Goal: Information Seeking & Learning: Check status

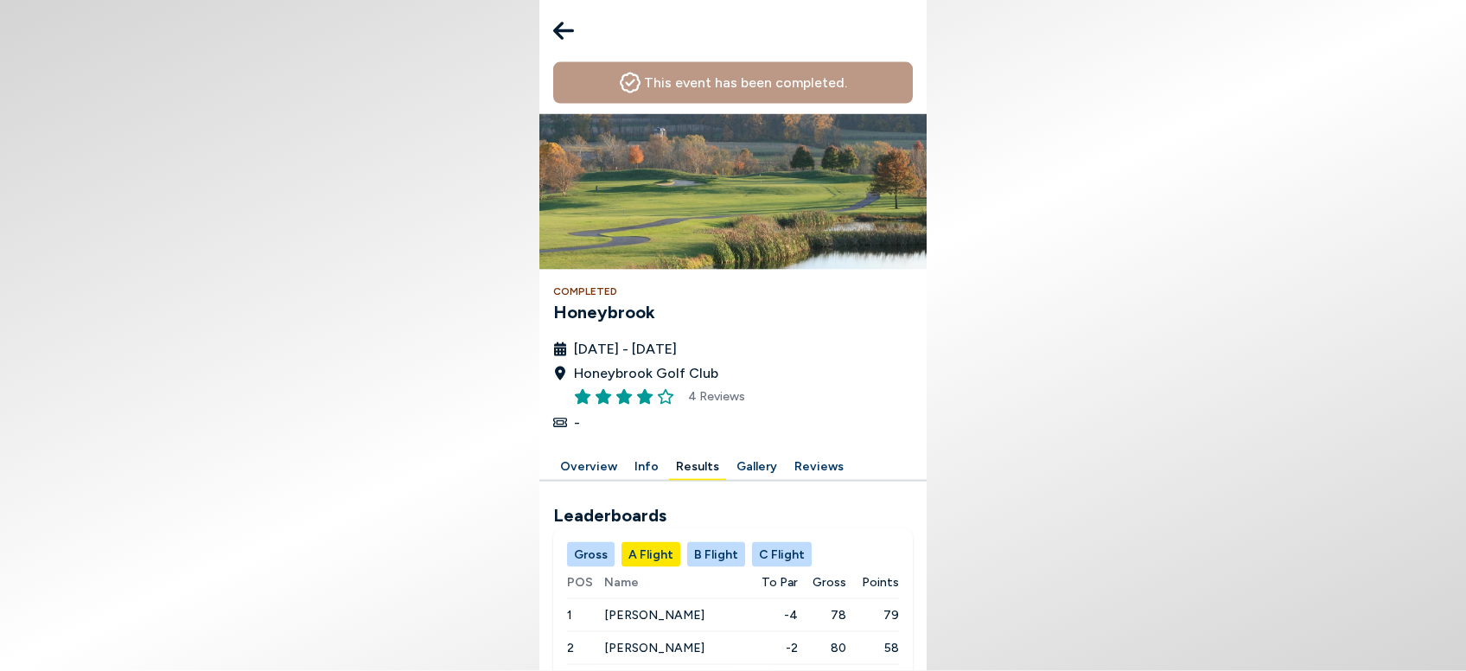
scroll to position [178, 0]
click at [768, 542] on button "C Flight" at bounding box center [782, 554] width 60 height 25
click at [642, 542] on button "A Flight" at bounding box center [651, 554] width 59 height 25
click at [692, 542] on button "B Flight" at bounding box center [716, 554] width 58 height 25
click at [775, 542] on button "C Flight" at bounding box center [782, 554] width 60 height 25
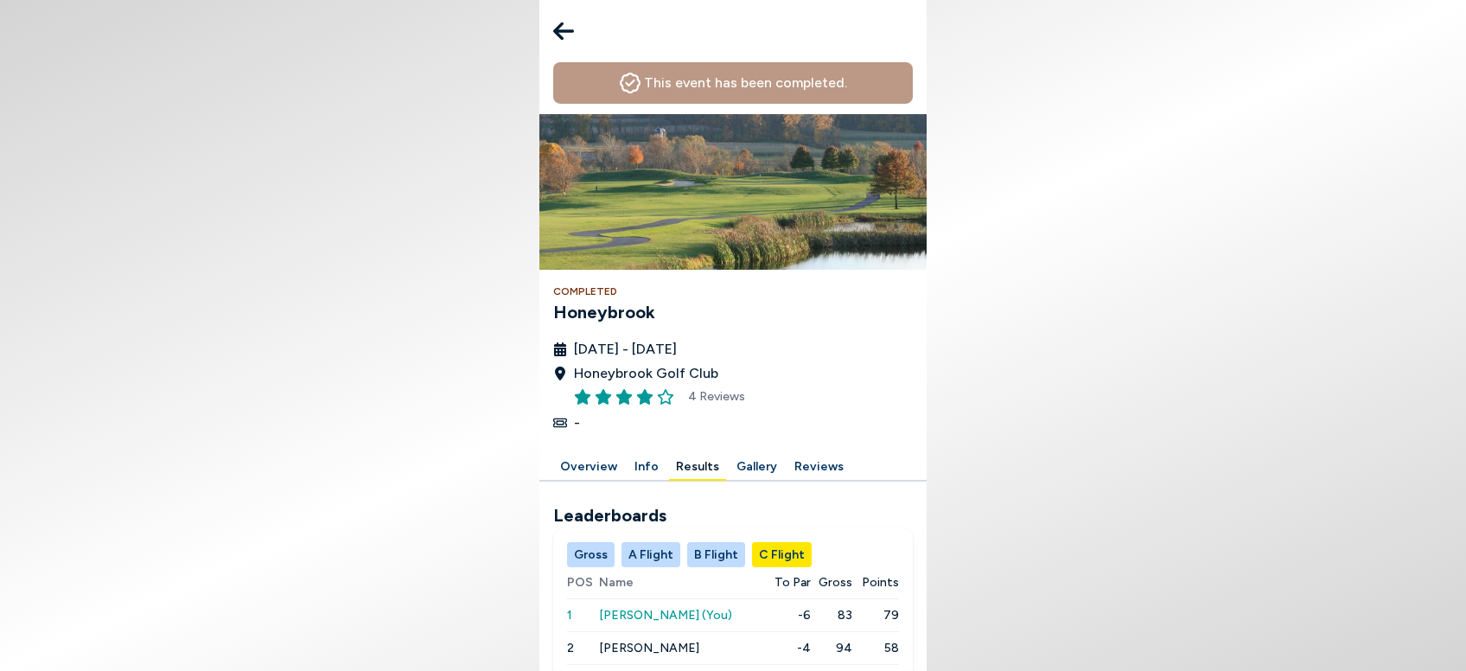
click at [656, 608] on span "[PERSON_NAME] (You)" at bounding box center [665, 615] width 133 height 15
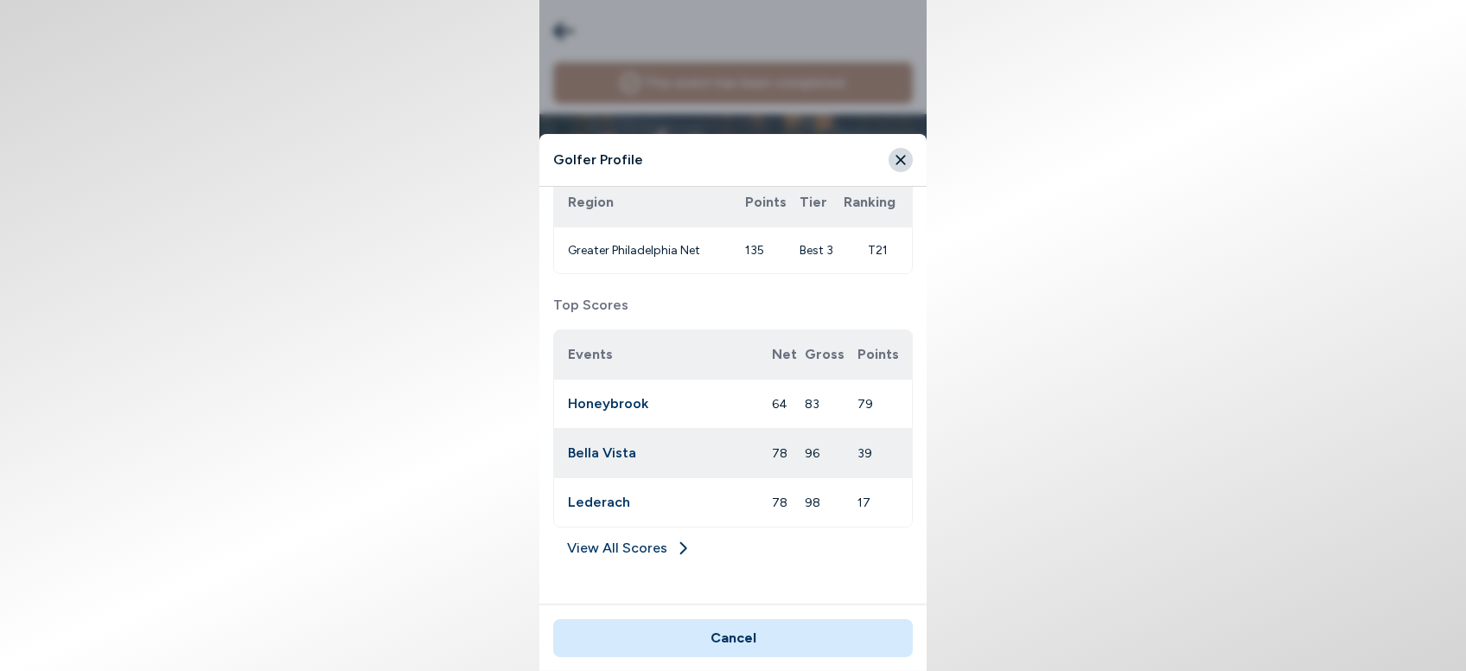
scroll to position [369, 0]
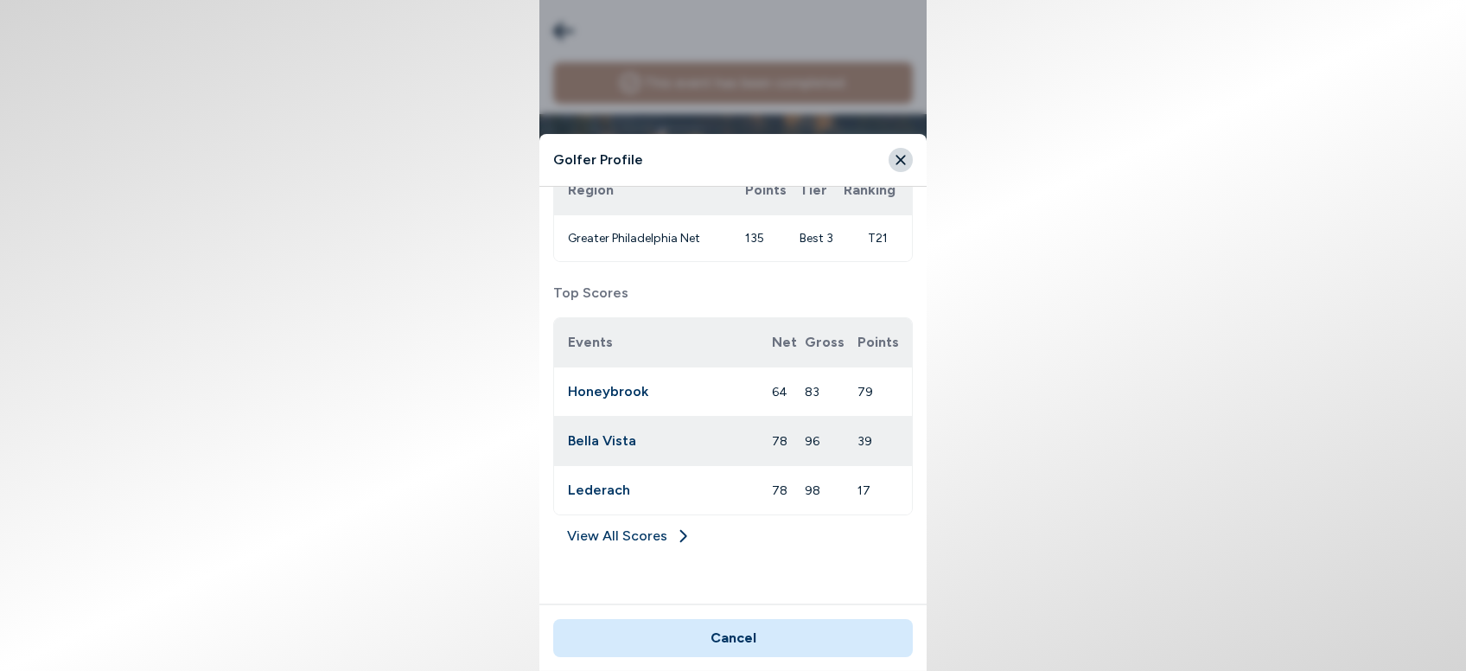
click at [597, 530] on link "View All Scores" at bounding box center [733, 540] width 360 height 28
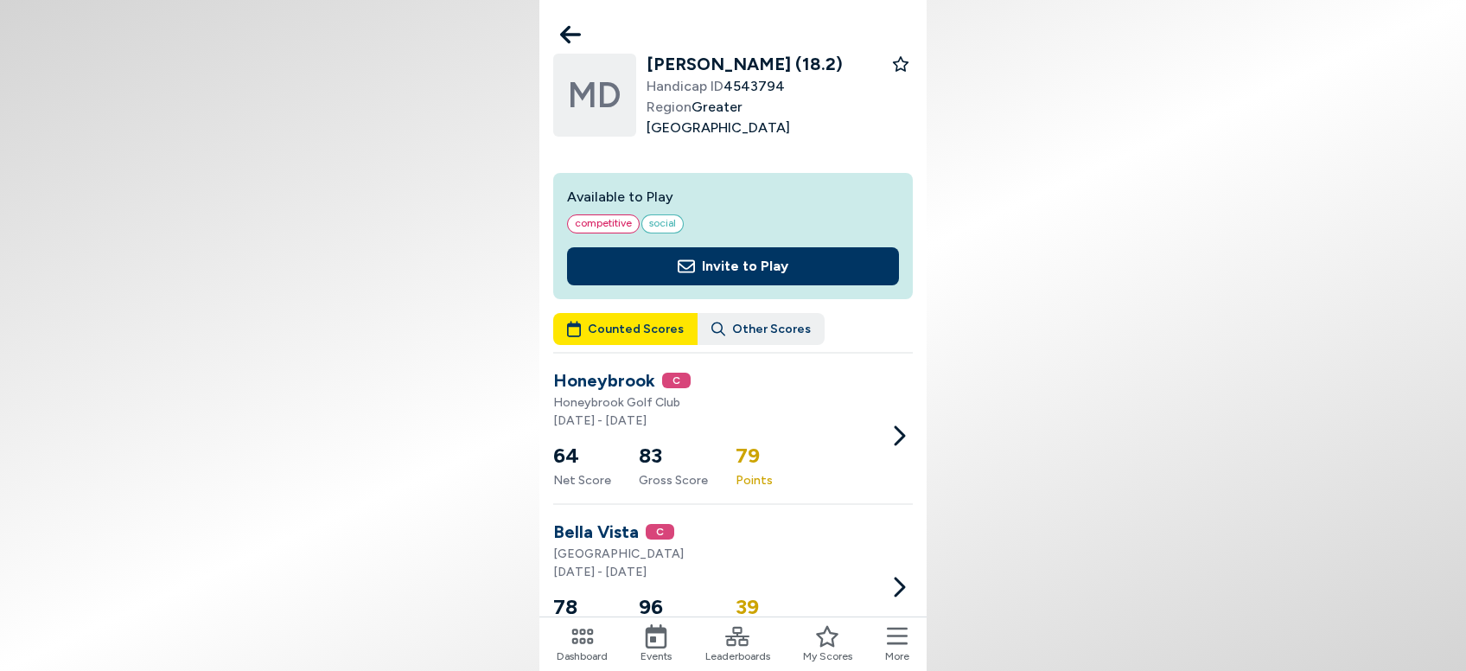
click at [724, 333] on button "Other Scores" at bounding box center [761, 329] width 127 height 32
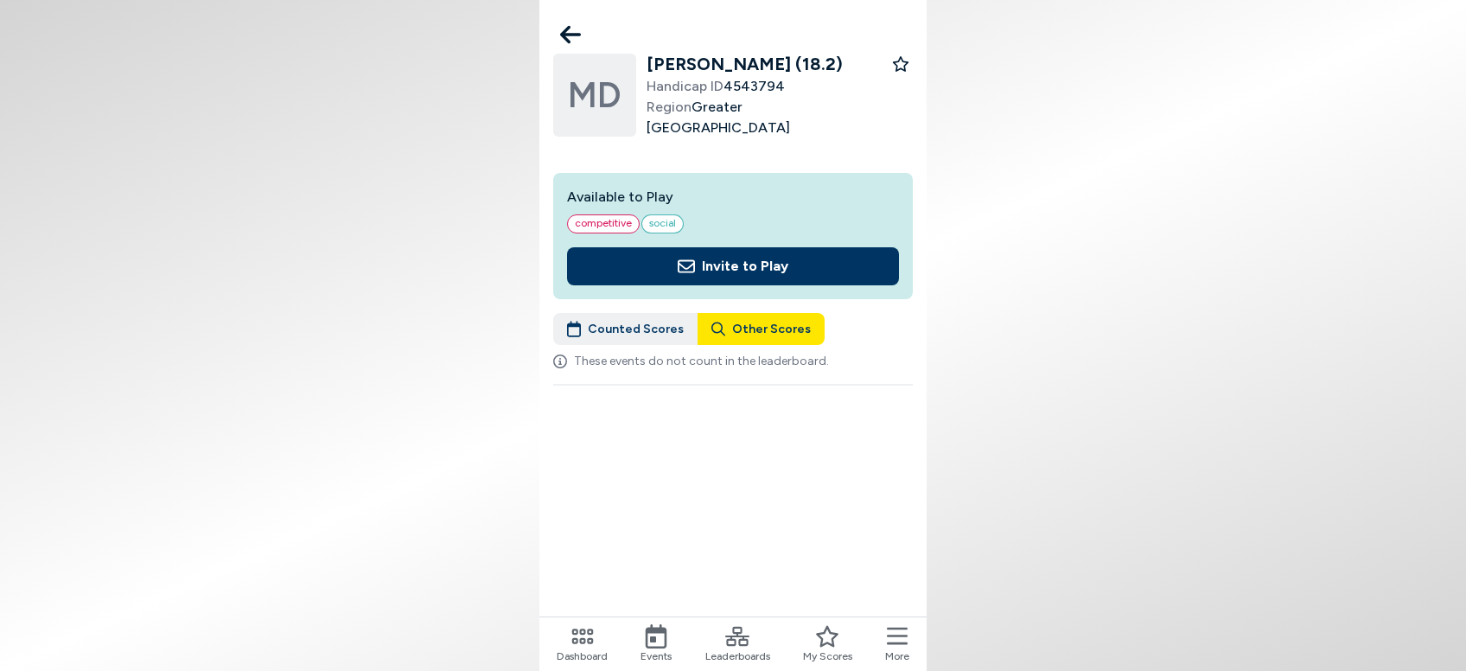
click at [616, 334] on button "Counted Scores" at bounding box center [625, 329] width 144 height 32
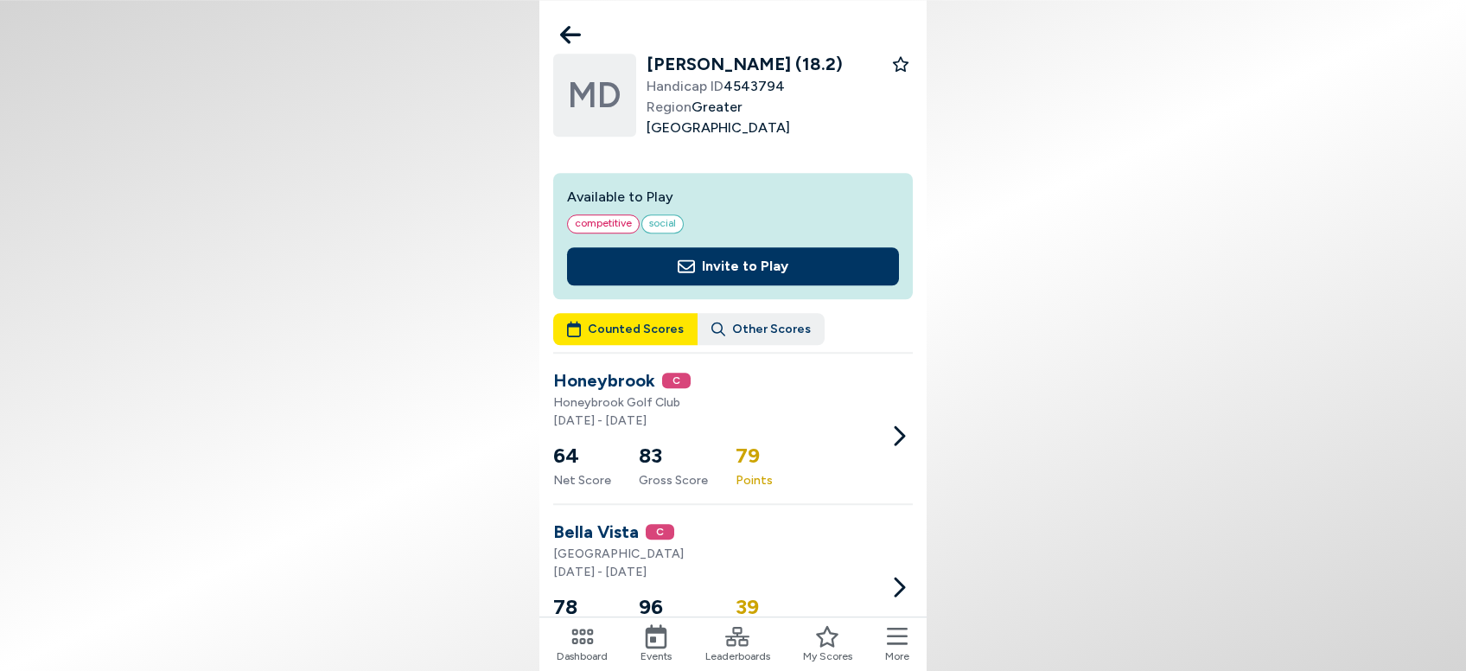
scroll to position [189, 0]
click at [734, 638] on icon at bounding box center [737, 636] width 24 height 24
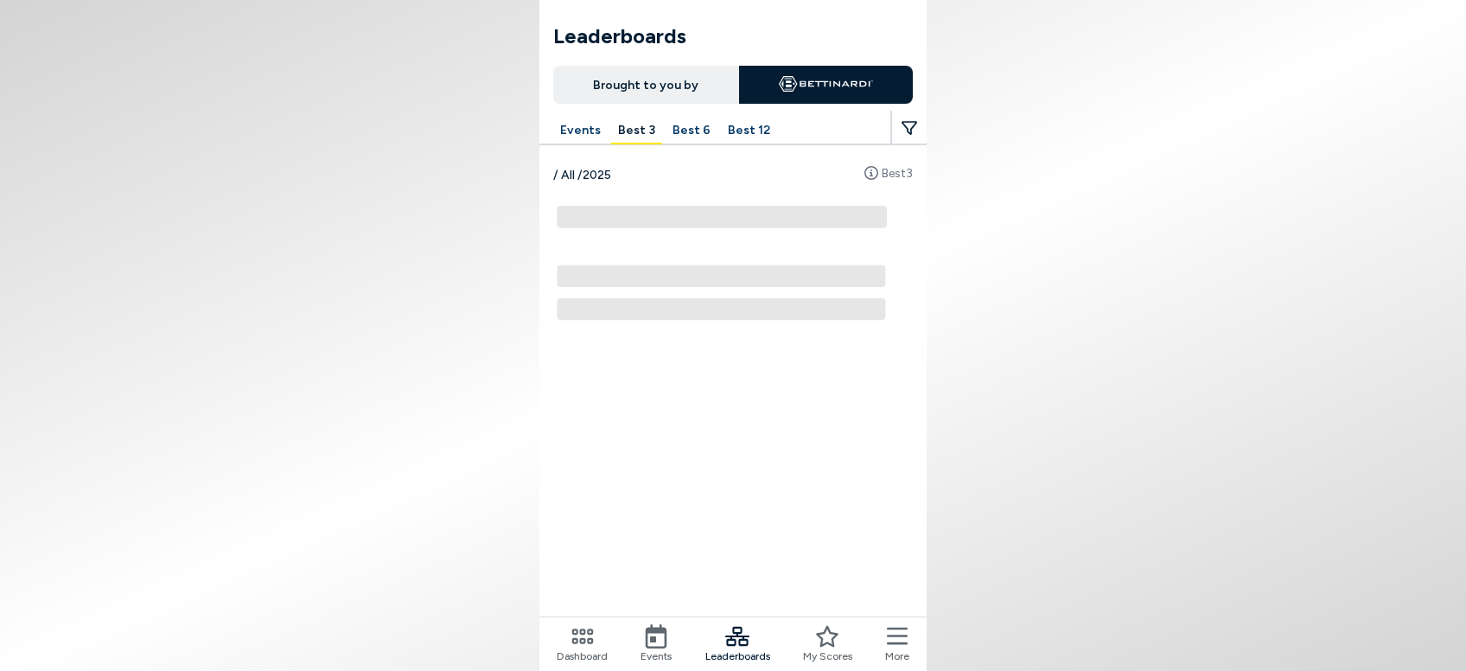
click at [629, 131] on button "Best 3" at bounding box center [636, 131] width 51 height 27
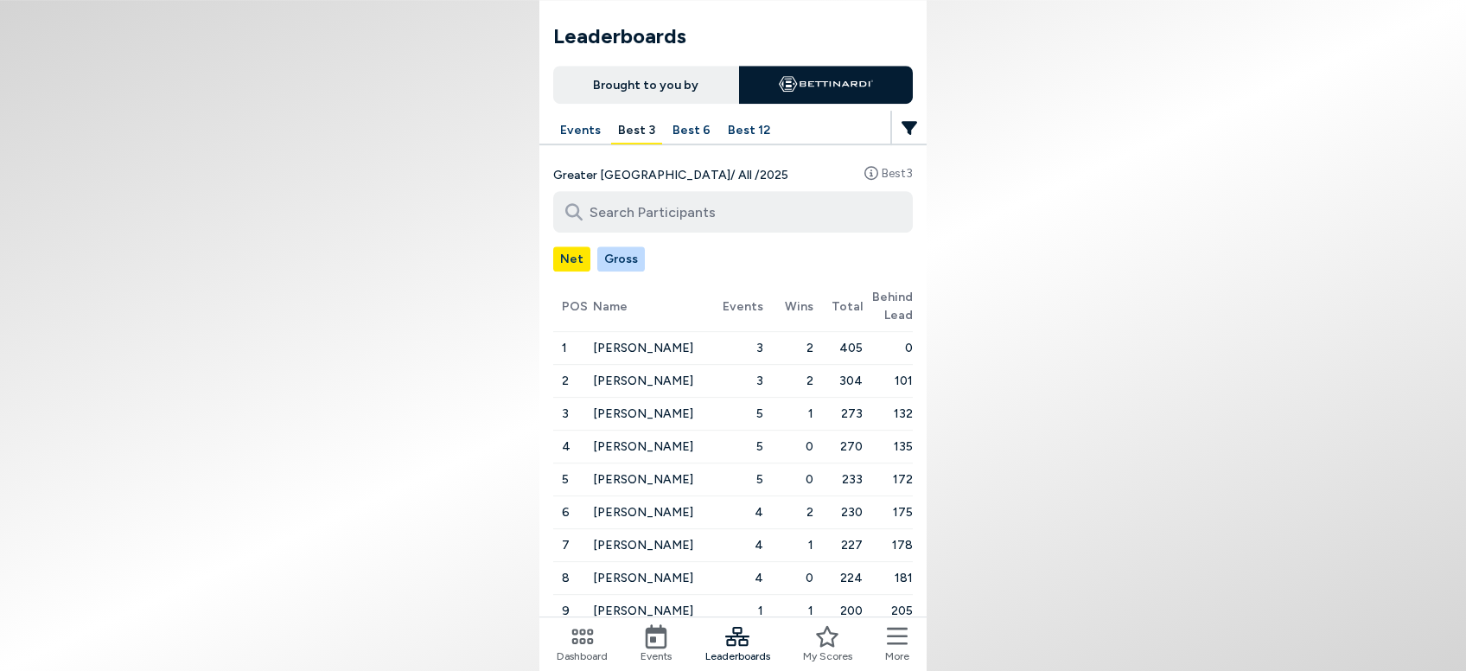
scroll to position [132, 0]
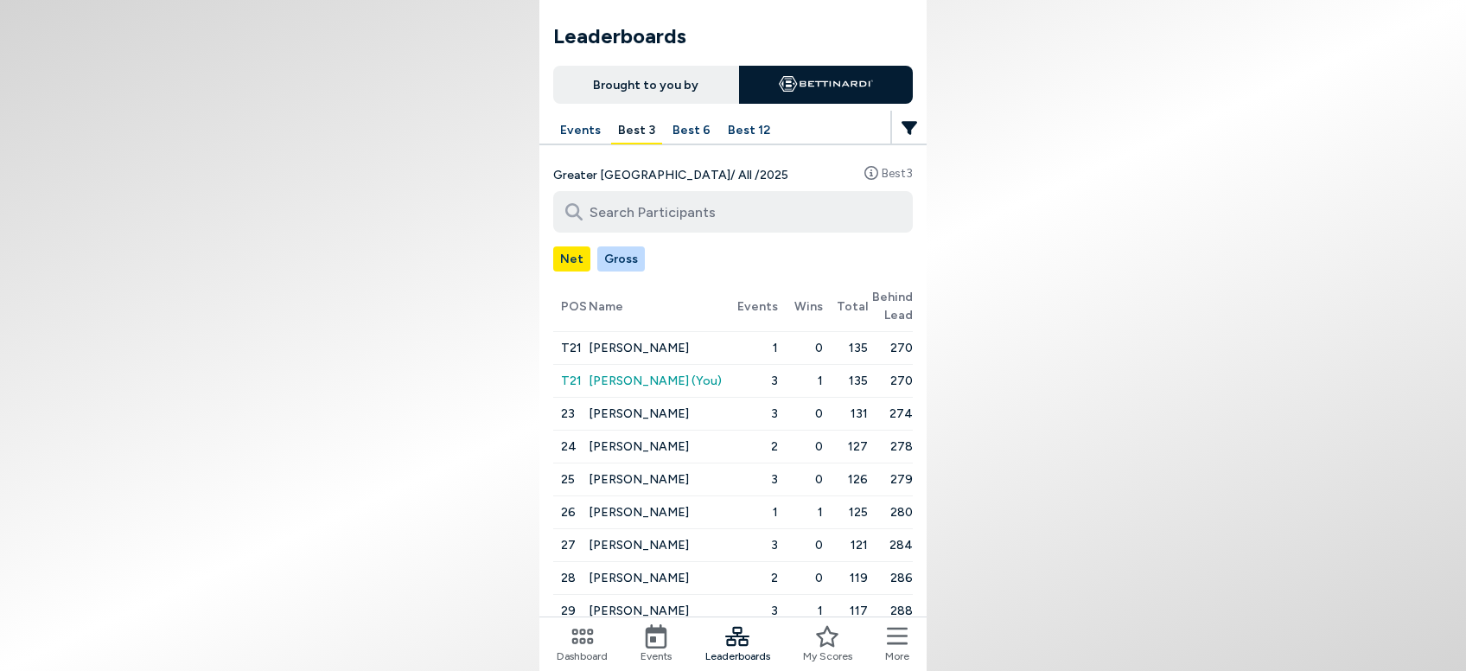
click at [665, 341] on span "[PERSON_NAME]" at bounding box center [639, 348] width 100 height 15
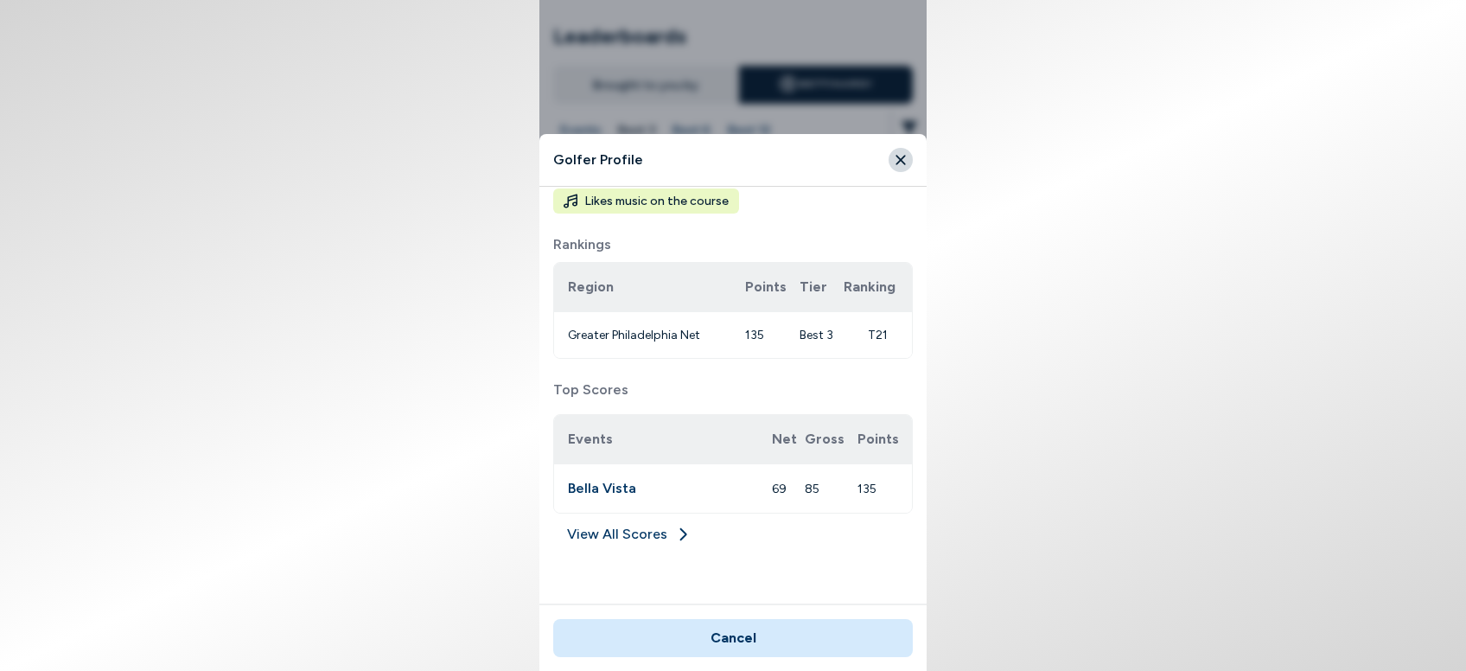
scroll to position [340, 0]
drag, startPoint x: 826, startPoint y: 437, endPoint x: 834, endPoint y: 345, distance: 92.1
click at [834, 414] on div "Events Net Gross Points Bella Vista 69 85 135" at bounding box center [733, 463] width 360 height 99
click at [929, 368] on html "Leaderboards Brought to you by Events Best 3 Best 6 Best 12 Greater [GEOGRAPHIC…" at bounding box center [733, 335] width 1466 height 671
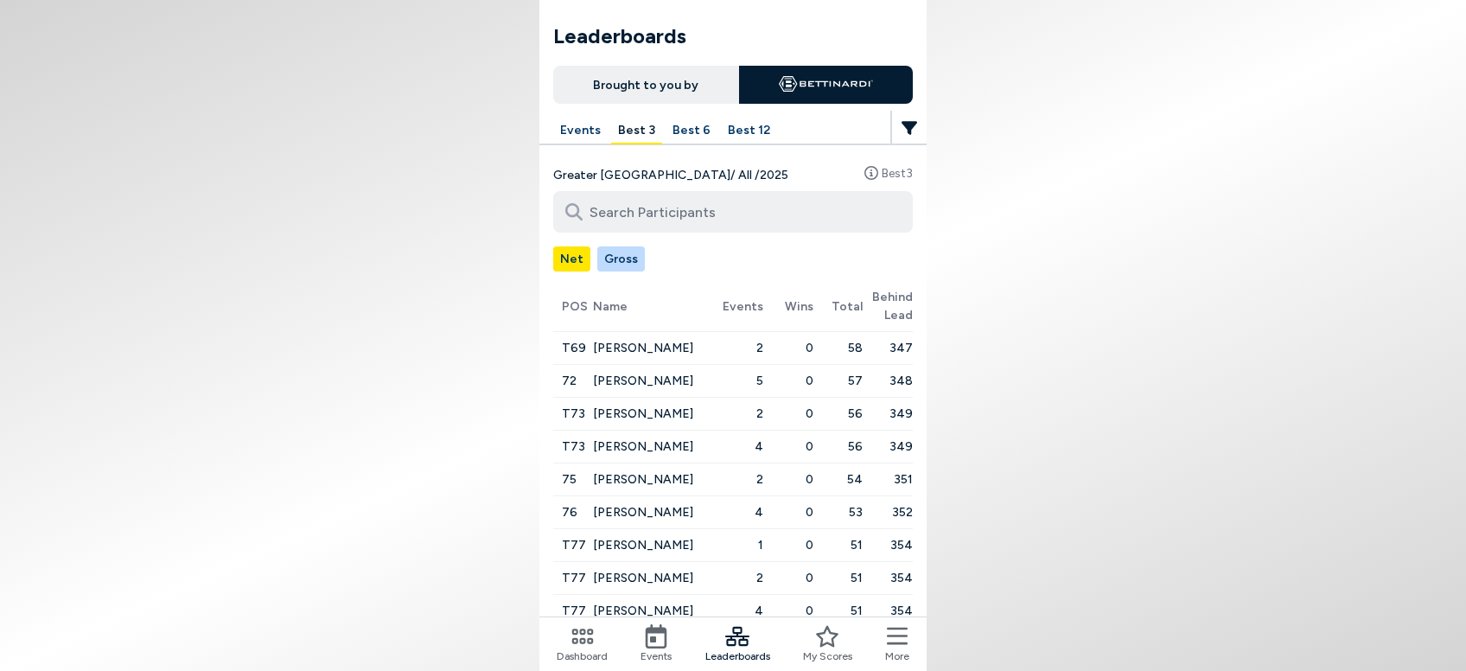
click at [640, 571] on span "[PERSON_NAME]" at bounding box center [647, 578] width 100 height 15
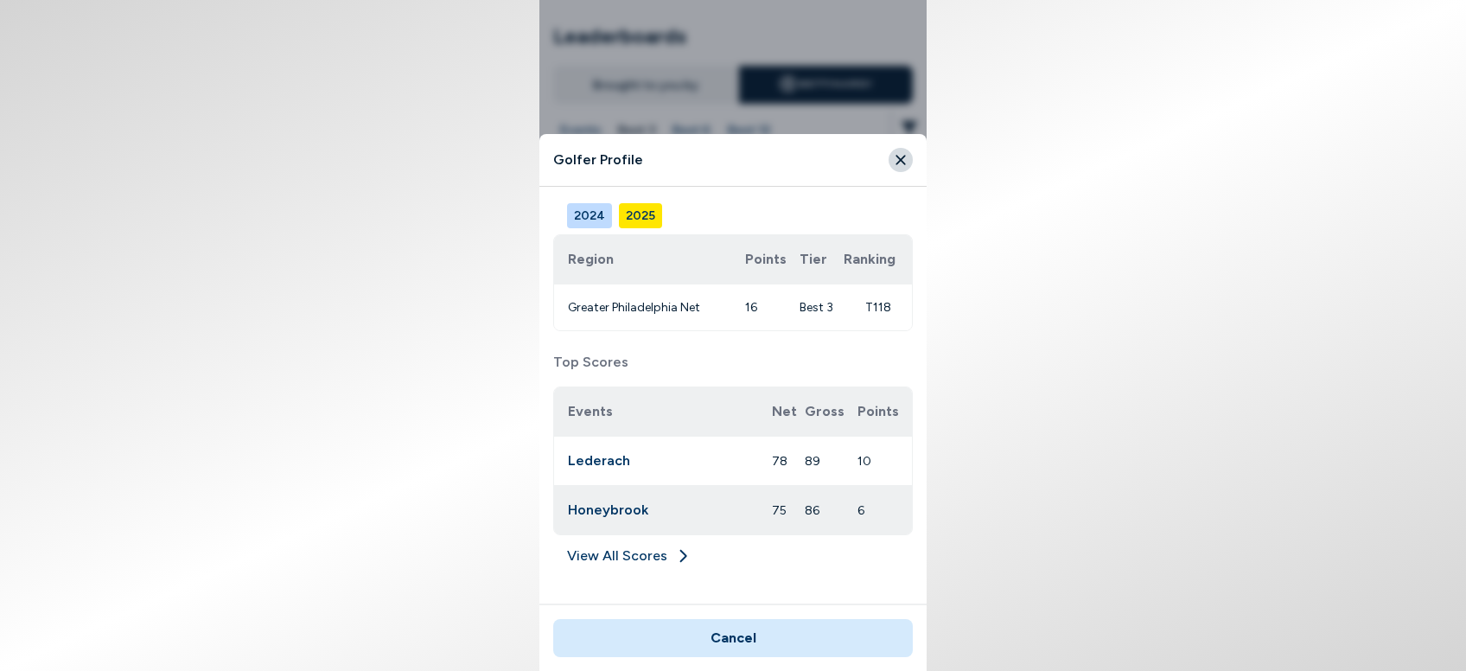
scroll to position [478, 0]
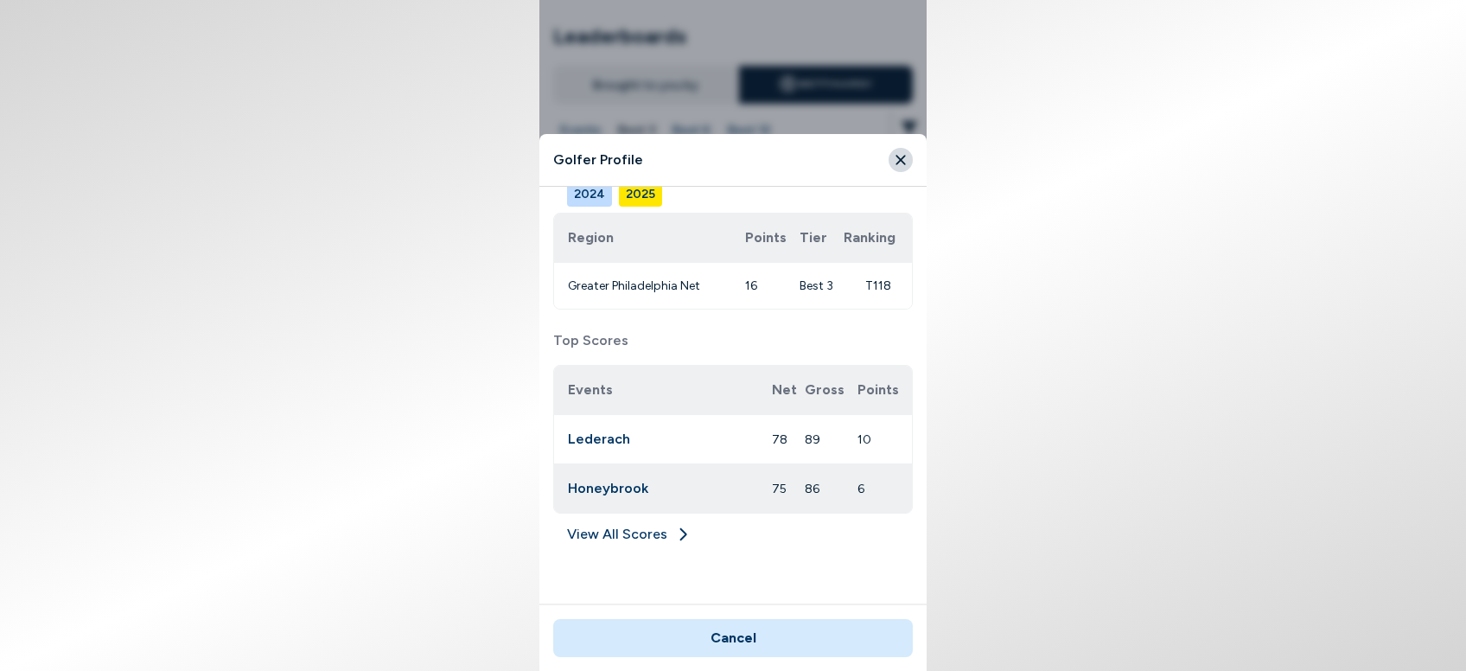
click at [646, 540] on link "View All Scores" at bounding box center [733, 538] width 360 height 28
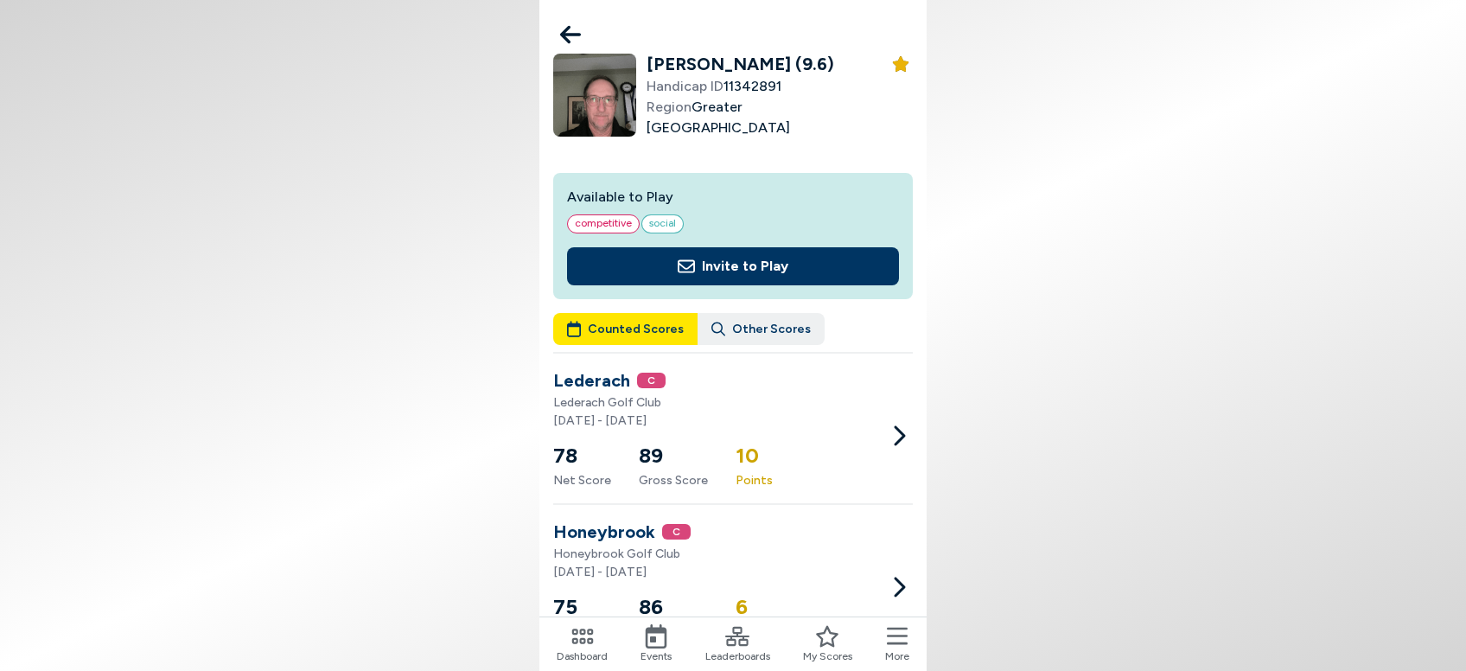
click at [579, 646] on icon at bounding box center [583, 636] width 24 height 24
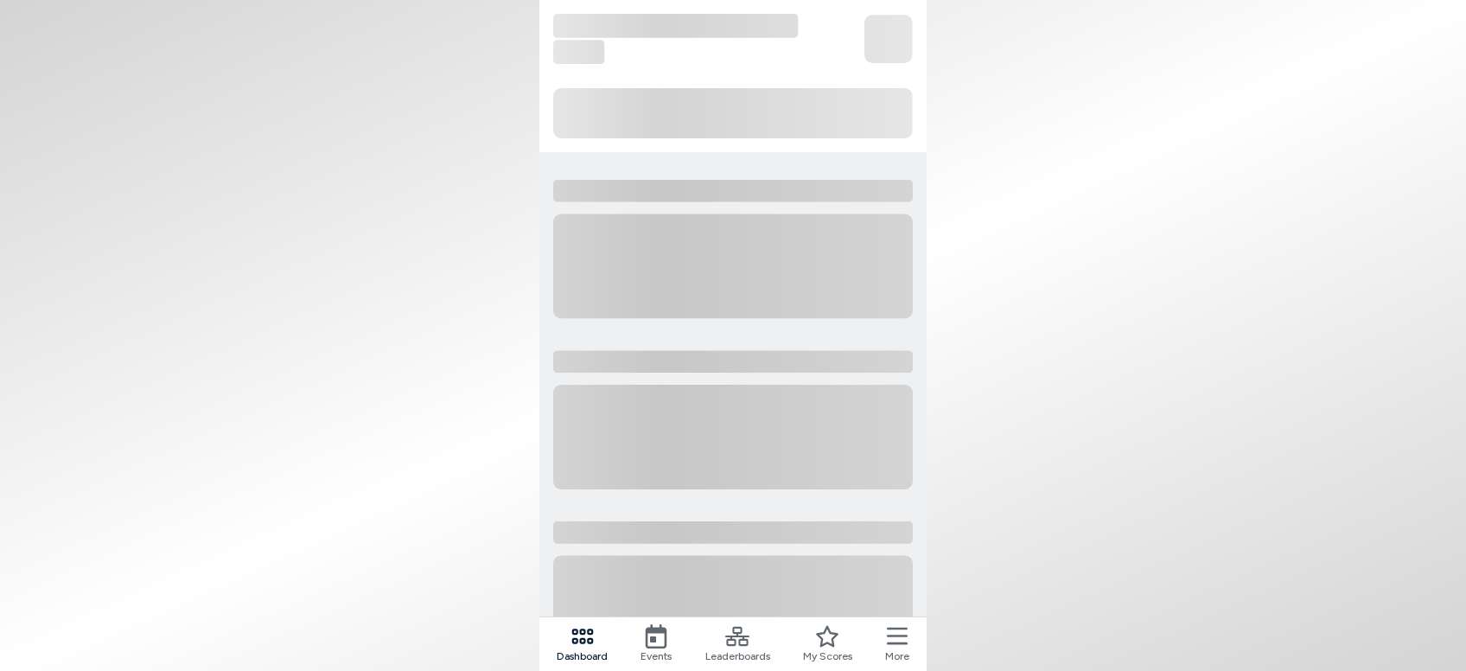
click at [579, 646] on icon at bounding box center [583, 636] width 24 height 24
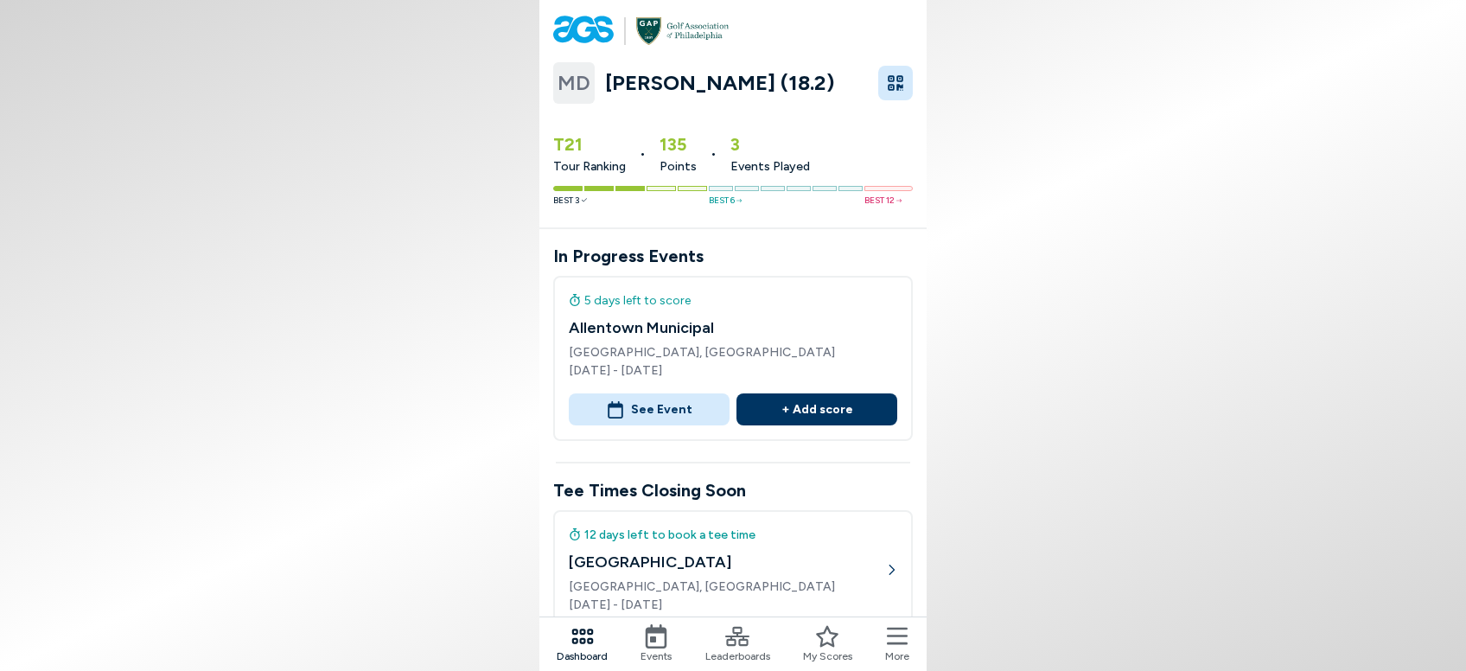
click at [897, 90] on icon "button" at bounding box center [895, 82] width 17 height 17
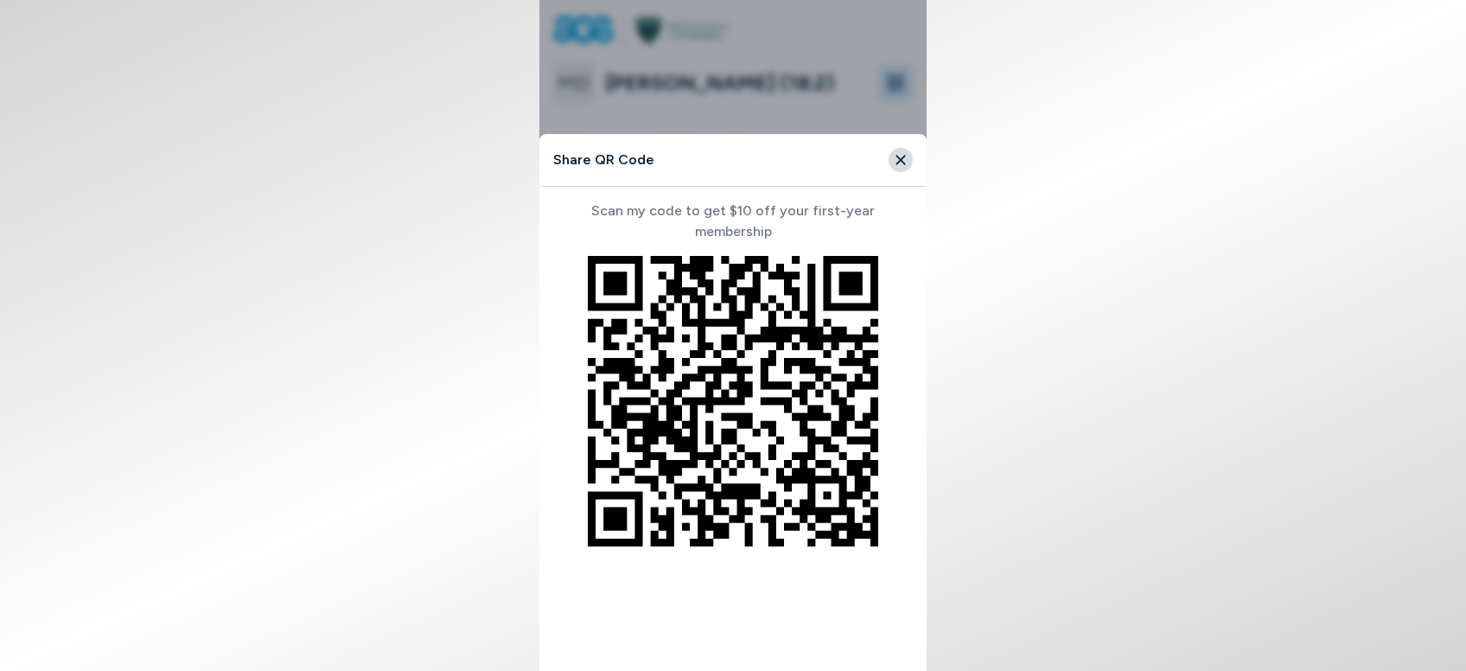
click at [900, 159] on icon "Close" at bounding box center [901, 161] width 10 height 10
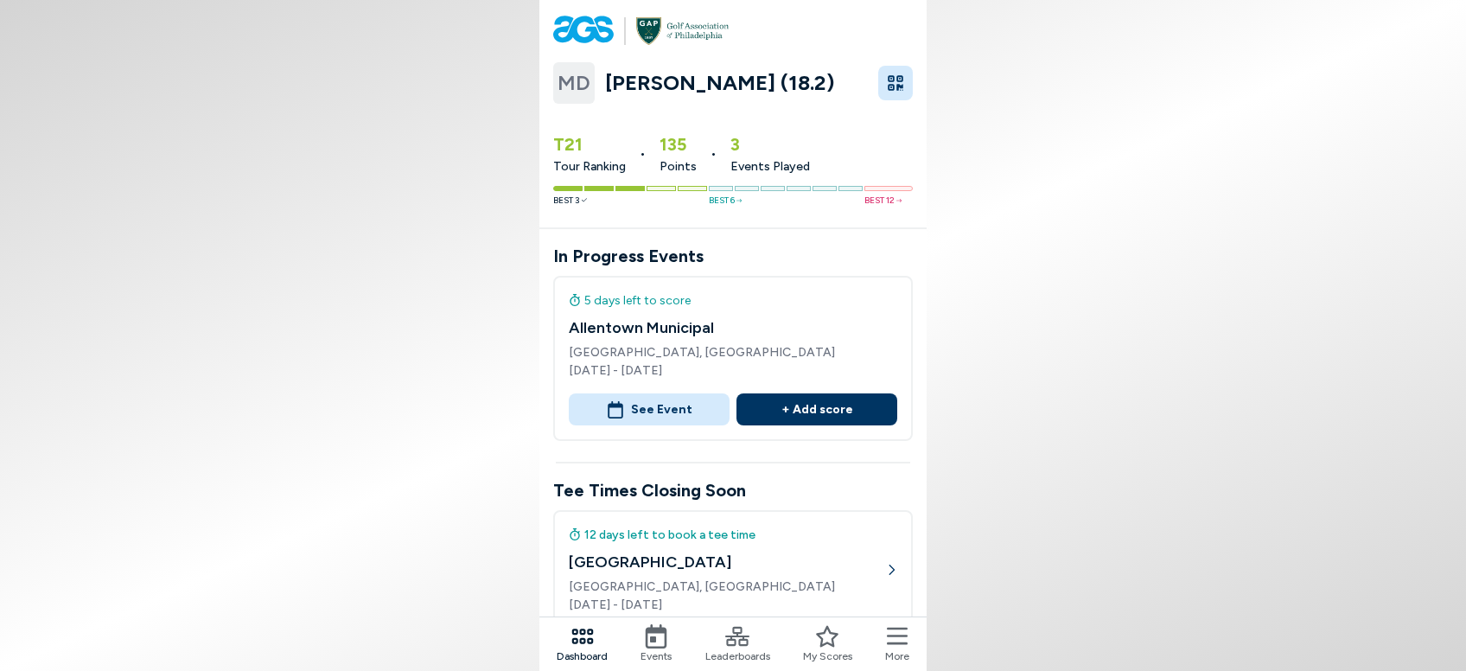
click at [900, 159] on div "T21 Tour Ranking • 135 Points • 3 Events Played" at bounding box center [733, 148] width 360 height 54
click at [719, 246] on h3 "In Progress Events" at bounding box center [733, 256] width 360 height 26
click at [660, 646] on icon at bounding box center [656, 636] width 24 height 24
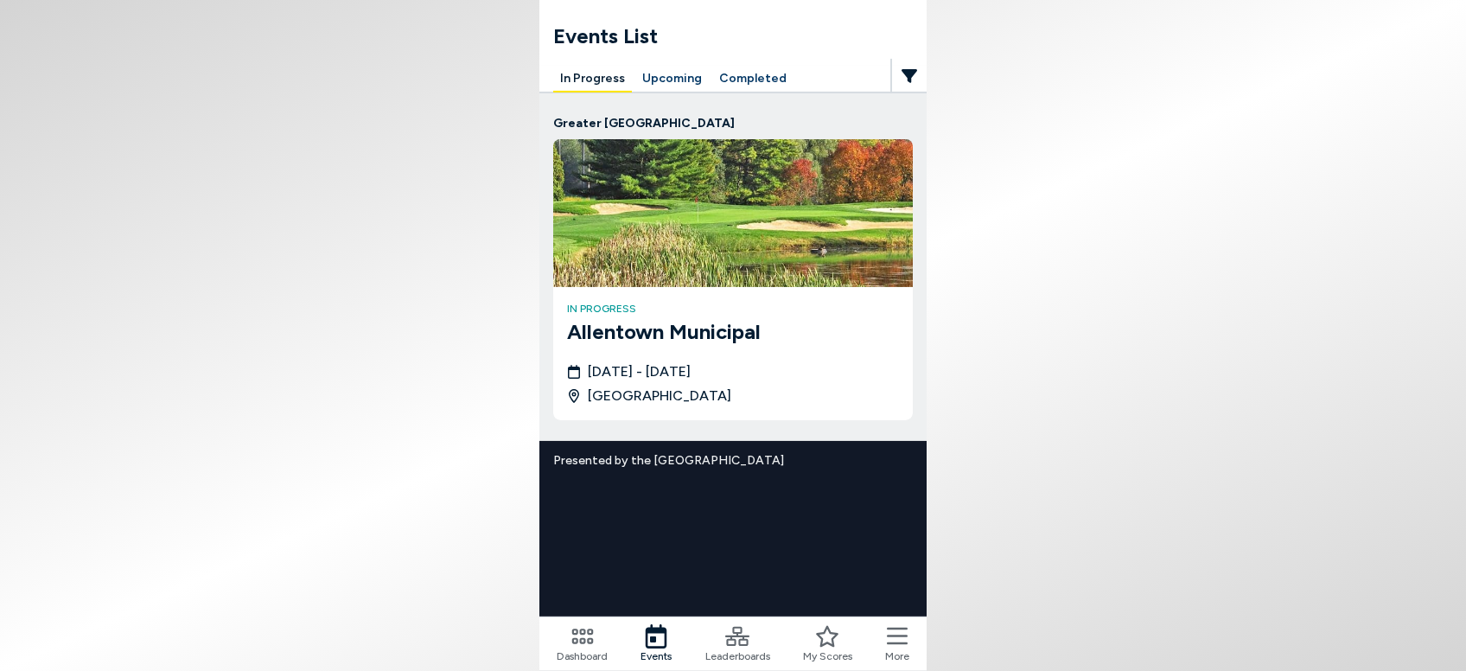
scroll to position [73, 0]
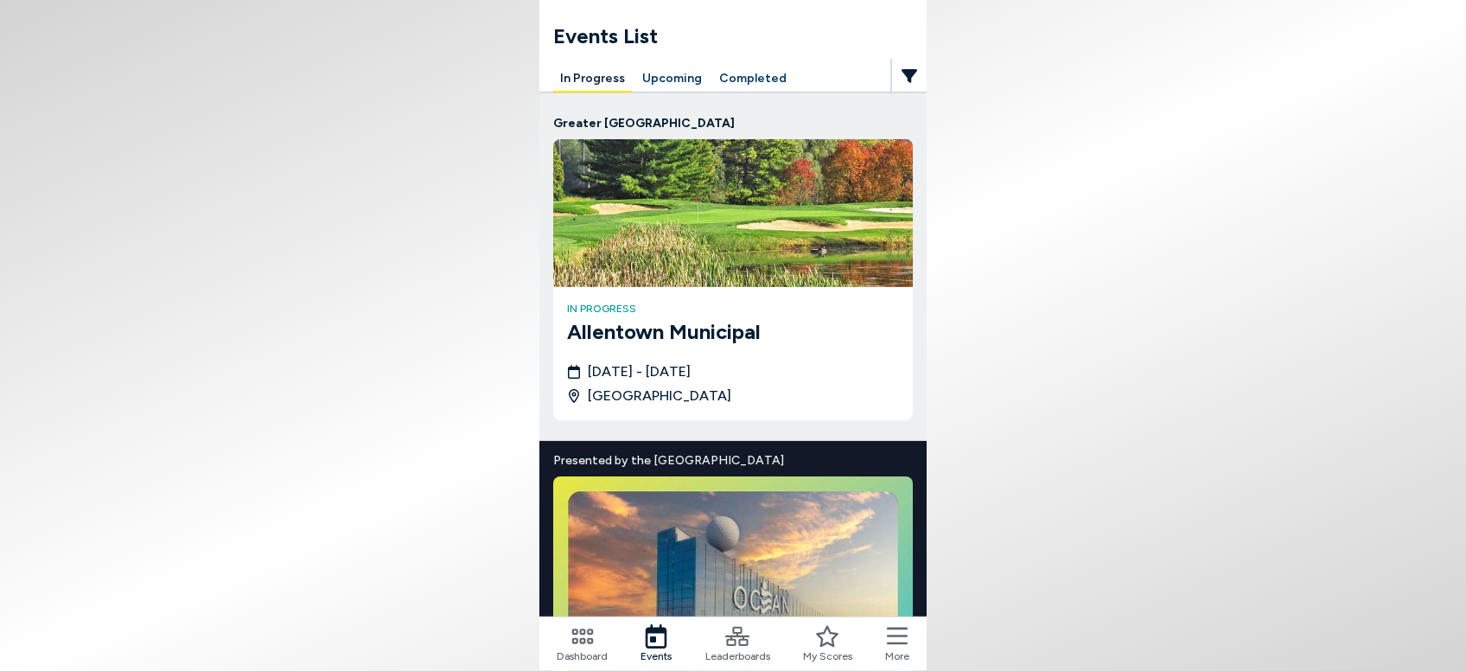
click at [1148, 149] on body "Events List In Progress Upcoming Completed Greater [GEOGRAPHIC_DATA] in progres…" at bounding box center [733, 335] width 1466 height 671
